Goal: Task Accomplishment & Management: Manage account settings

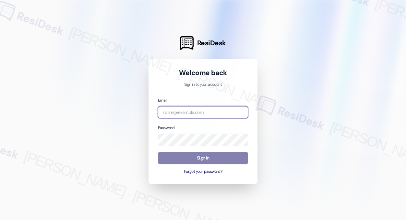
type input "automated-surveys-meridian_management-[PERSON_NAME].[PERSON_NAME]@meridian_[DOM…"
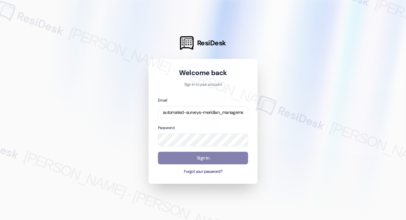
click at [204, 110] on input "automated-surveys-meridian_management-[PERSON_NAME].[PERSON_NAME]@meridian_[DOM…" at bounding box center [203, 112] width 90 height 13
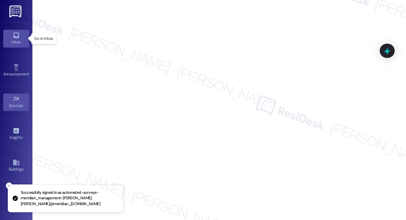
click at [14, 47] on link "Inbox" at bounding box center [16, 38] width 26 height 17
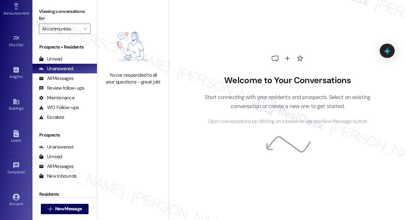
scroll to position [87, 0]
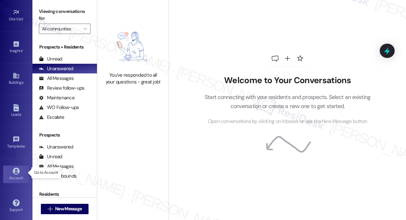
click at [13, 178] on div "Account" at bounding box center [16, 178] width 32 height 6
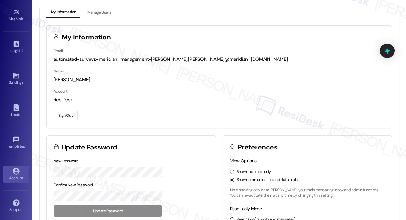
click at [65, 114] on button "Sign Out" at bounding box center [65, 115] width 24 height 11
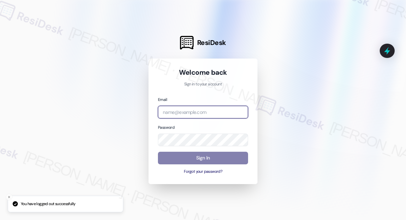
click at [193, 107] on input "email" at bounding box center [203, 112] width 90 height 13
type input "[EMAIL_ADDRESS][PERSON_NAME][PERSON_NAME][DOMAIN_NAME]"
